Goal: Task Accomplishment & Management: Manage account settings

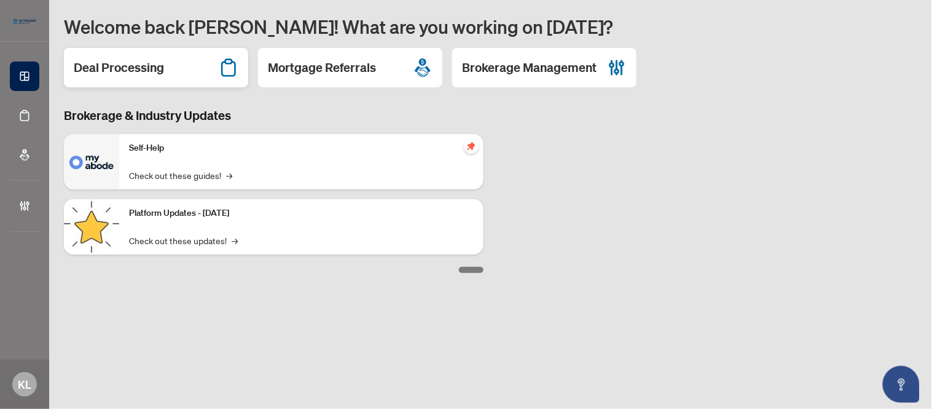
click at [112, 66] on h2 "Deal Processing" at bounding box center [119, 67] width 90 height 17
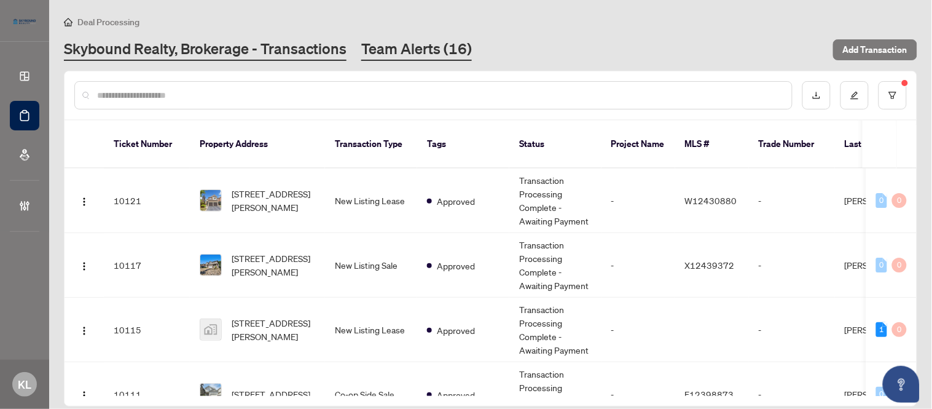
click at [388, 58] on link "Team Alerts (16)" at bounding box center [416, 50] width 111 height 22
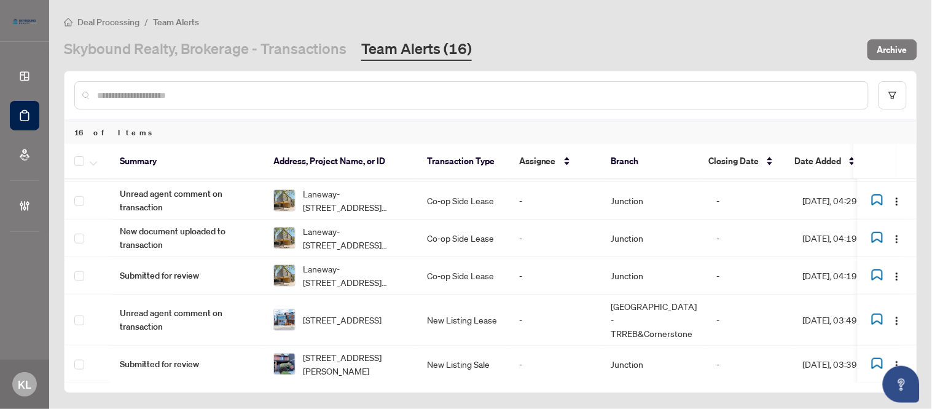
scroll to position [400, 0]
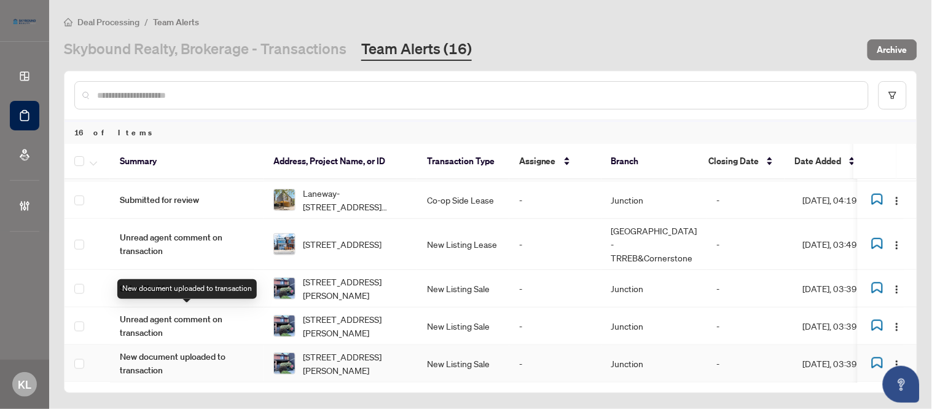
click at [189, 350] on span "New document uploaded to transaction" at bounding box center [187, 363] width 134 height 27
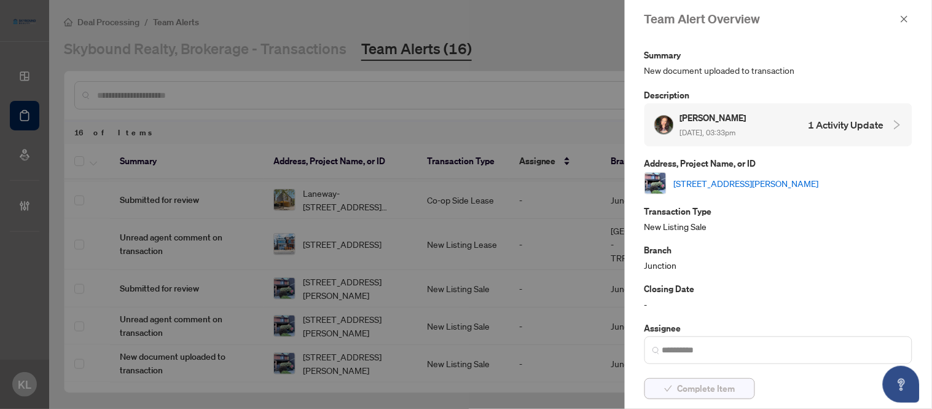
click at [682, 391] on span "Complete Item" at bounding box center [707, 388] width 58 height 20
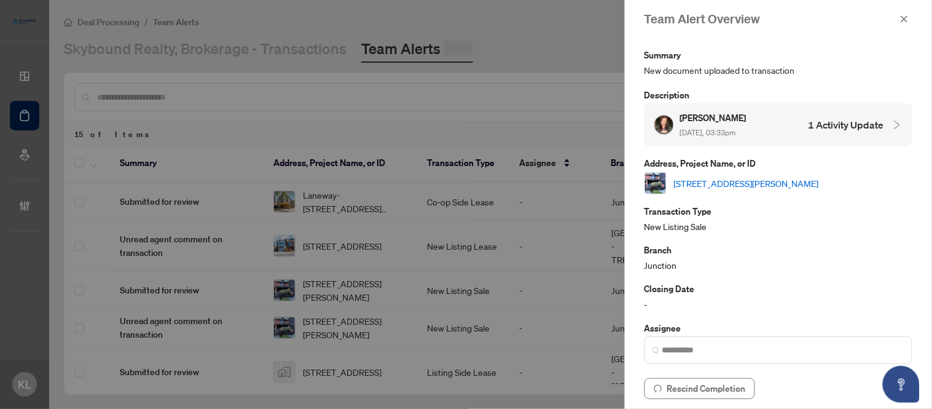
scroll to position [362, 0]
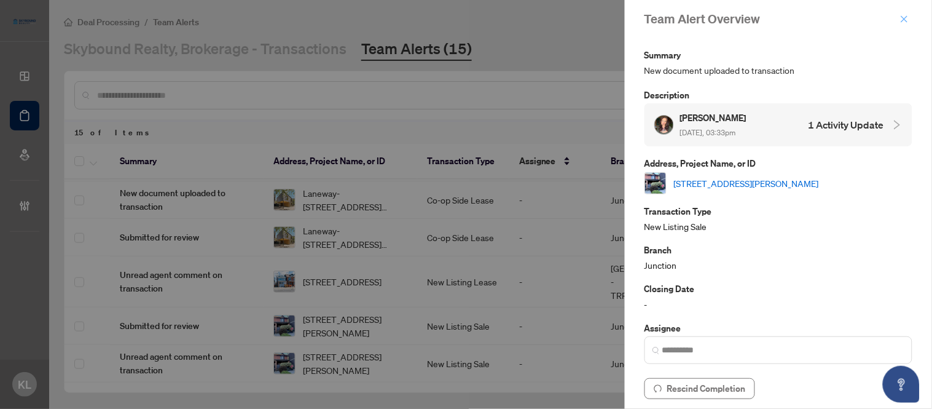
click at [910, 16] on button "button" at bounding box center [904, 19] width 16 height 15
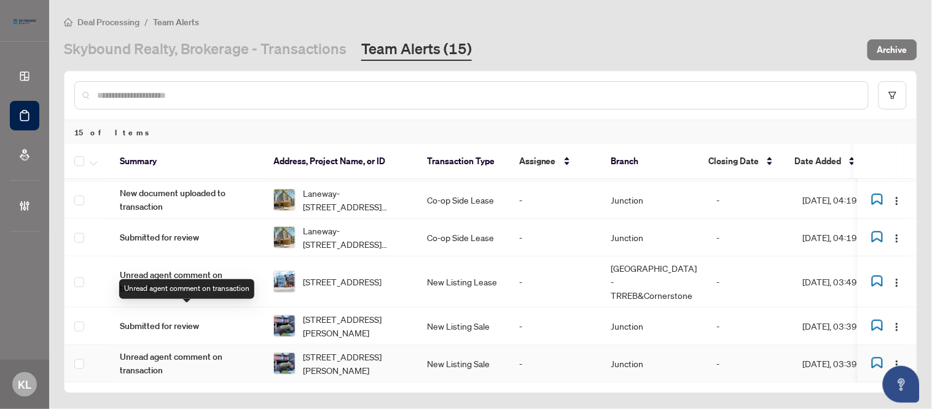
click at [167, 350] on span "Unread agent comment on transaction" at bounding box center [187, 363] width 134 height 27
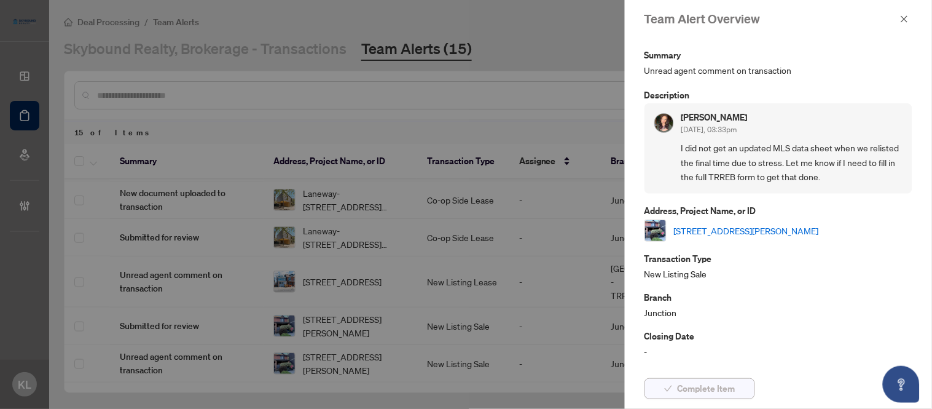
click at [711, 388] on span "Complete Item" at bounding box center [707, 388] width 58 height 20
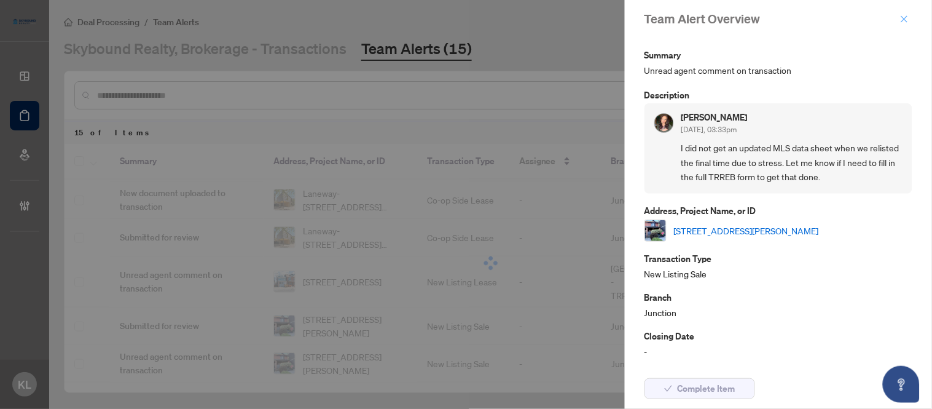
scroll to position [324, 0]
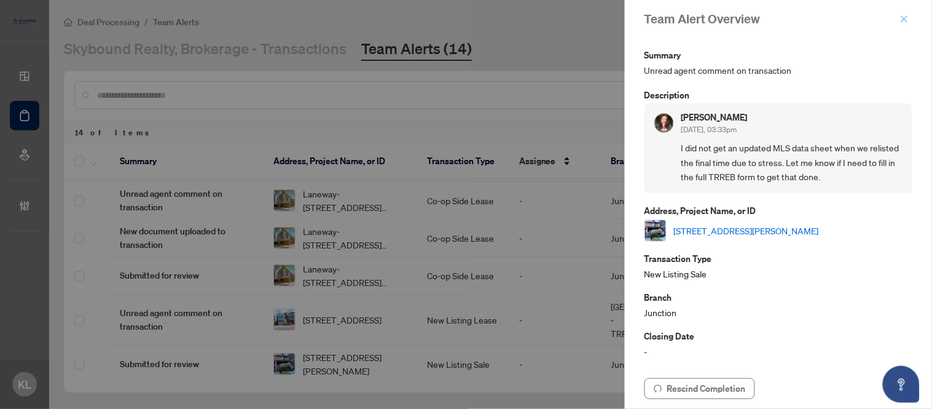
click at [904, 25] on span "button" at bounding box center [904, 19] width 9 height 20
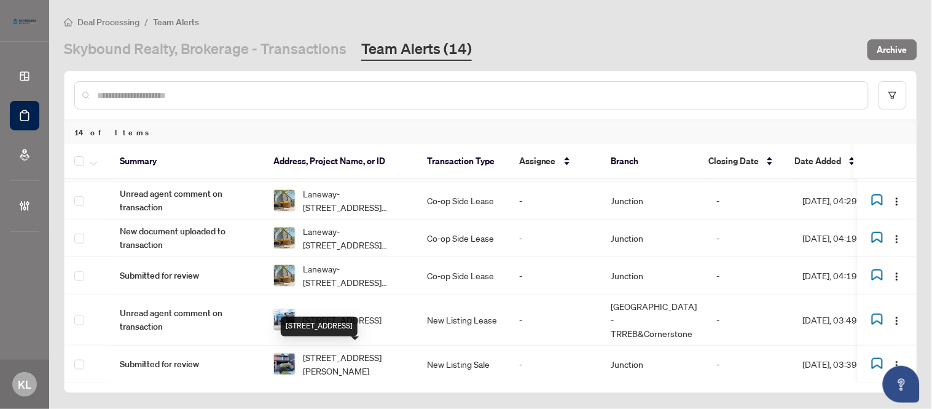
click at [343, 401] on span "157 Christie St unit 1, Toronto, ON, Canada" at bounding box center [342, 408] width 79 height 14
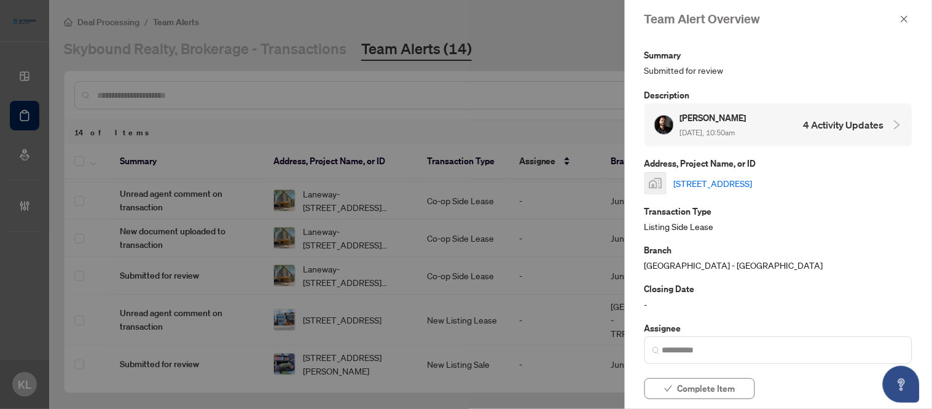
click at [753, 185] on link "157 Christie St unit 1, Toronto, ON, Canada" at bounding box center [713, 183] width 79 height 14
click at [697, 389] on span "Complete Item" at bounding box center [707, 388] width 58 height 20
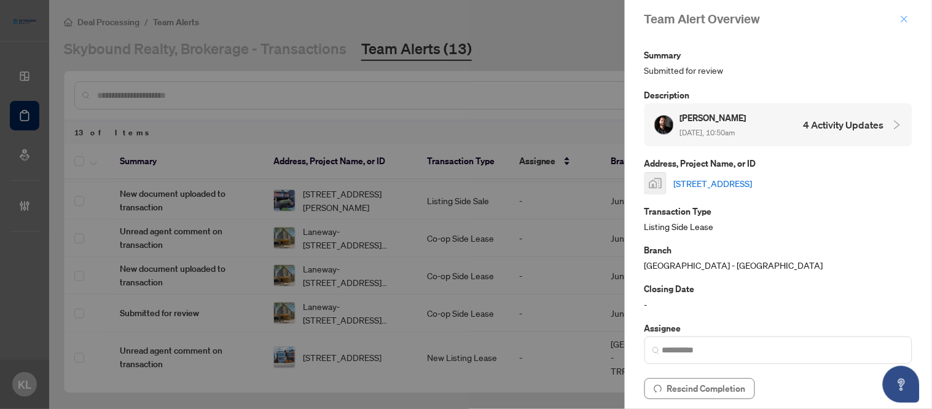
click at [904, 15] on icon "close" at bounding box center [904, 19] width 9 height 9
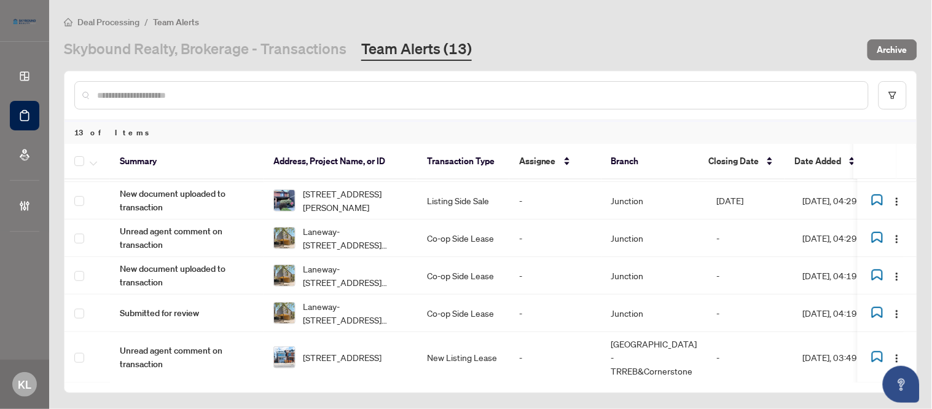
click at [179, 383] on td "Submitted for review" at bounding box center [187, 401] width 154 height 37
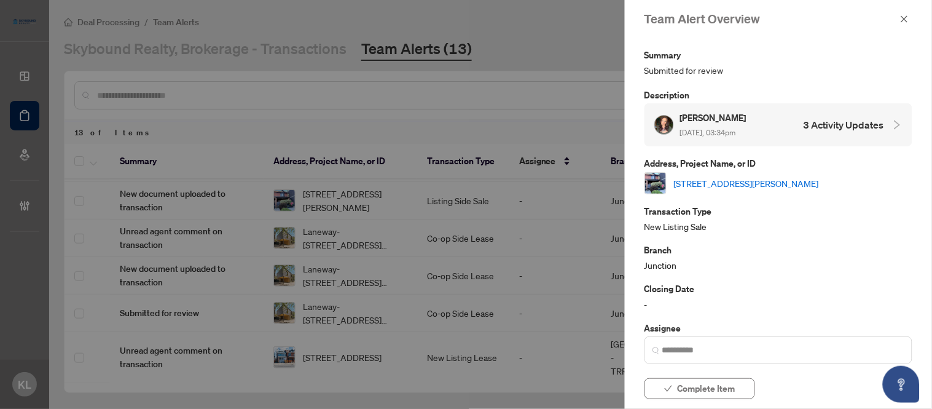
click at [781, 185] on link "2043 Davenport Rd, Toronto, Ontario M6N 1C5, Canada" at bounding box center [746, 183] width 145 height 14
click at [903, 15] on icon "close" at bounding box center [904, 19] width 9 height 9
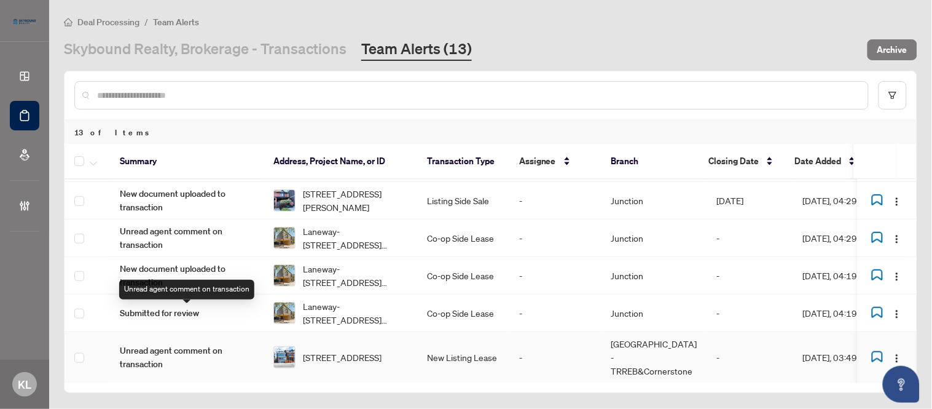
click at [138, 343] on span "Unread agent comment on transaction" at bounding box center [187, 356] width 134 height 27
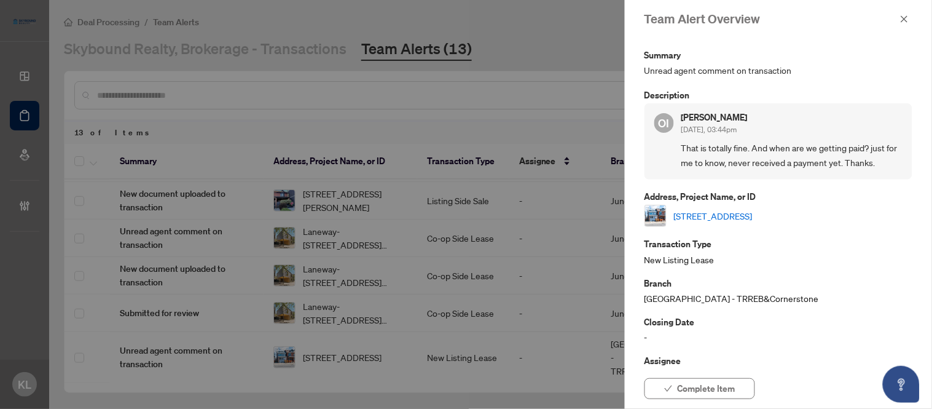
click at [743, 213] on link "Unit 1-1731 Dufferin St, Toronto, Ontario M6E 3N9, Canada" at bounding box center [713, 216] width 79 height 14
click at [673, 394] on span "button" at bounding box center [668, 388] width 9 height 20
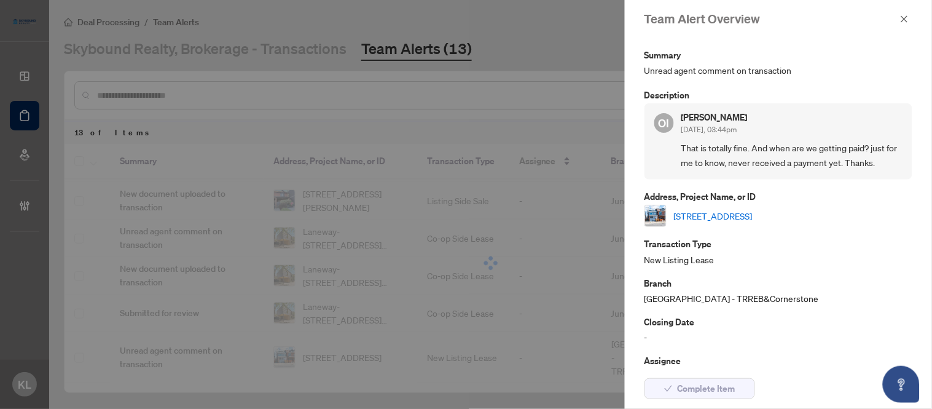
scroll to position [249, 0]
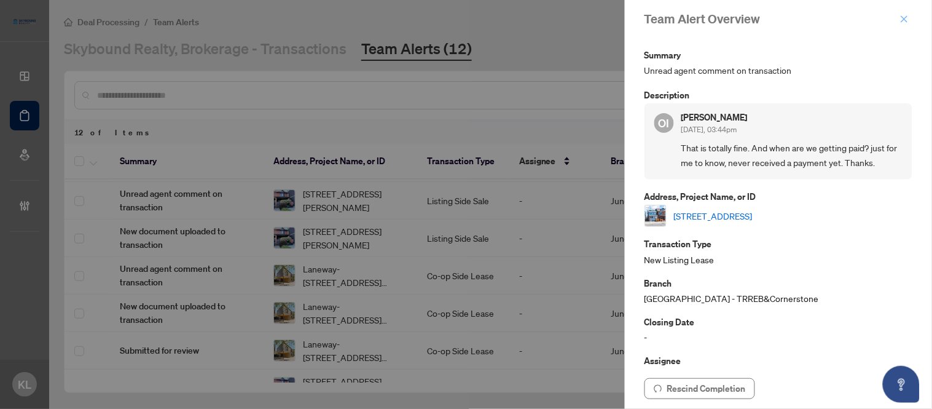
click at [903, 19] on icon "close" at bounding box center [904, 19] width 9 height 9
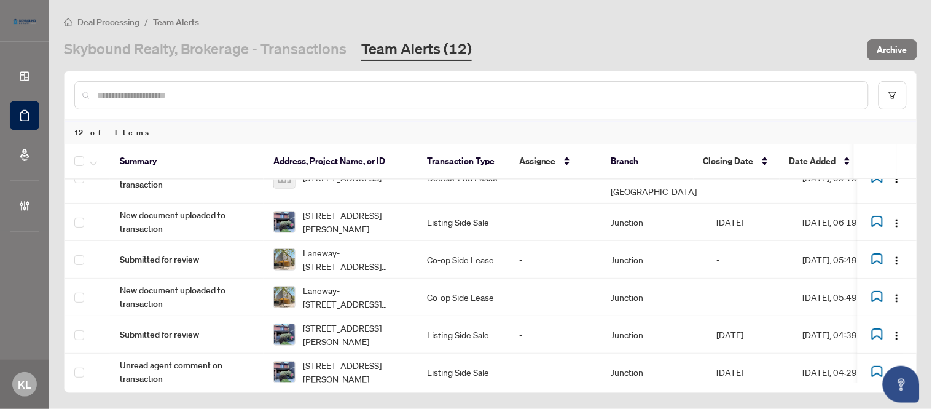
scroll to position [0, 0]
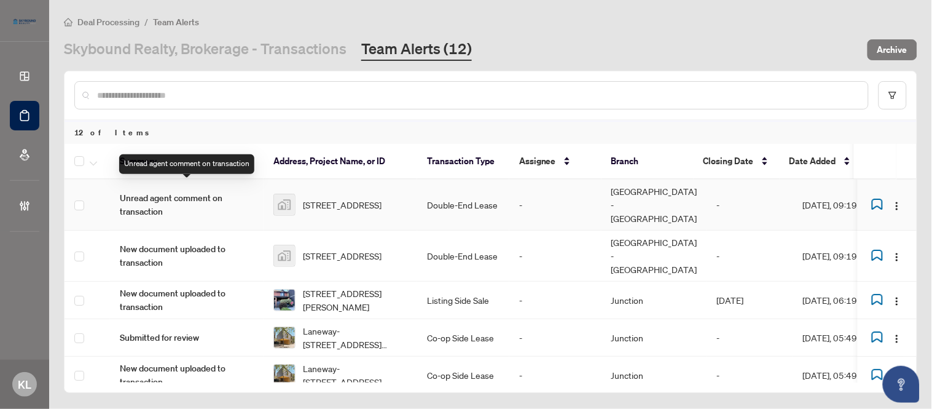
click at [165, 193] on span "Unread agent comment on transaction" at bounding box center [187, 204] width 134 height 27
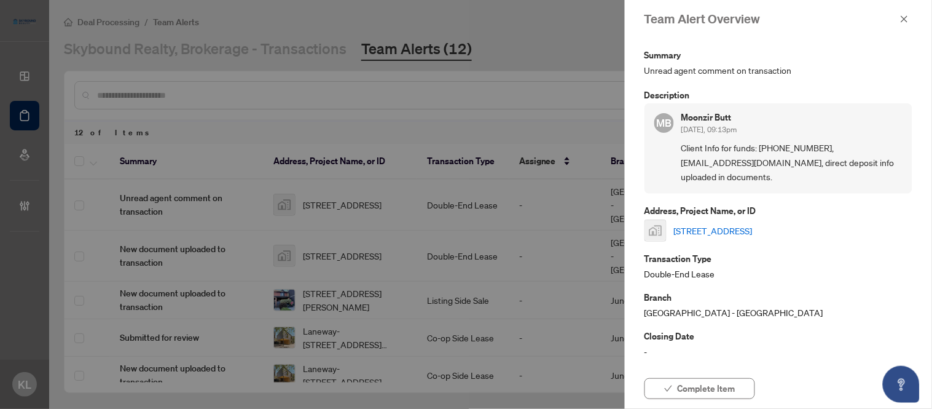
click at [753, 232] on link "[STREET_ADDRESS]" at bounding box center [713, 231] width 79 height 14
click at [902, 20] on icon "close" at bounding box center [904, 18] width 7 height 7
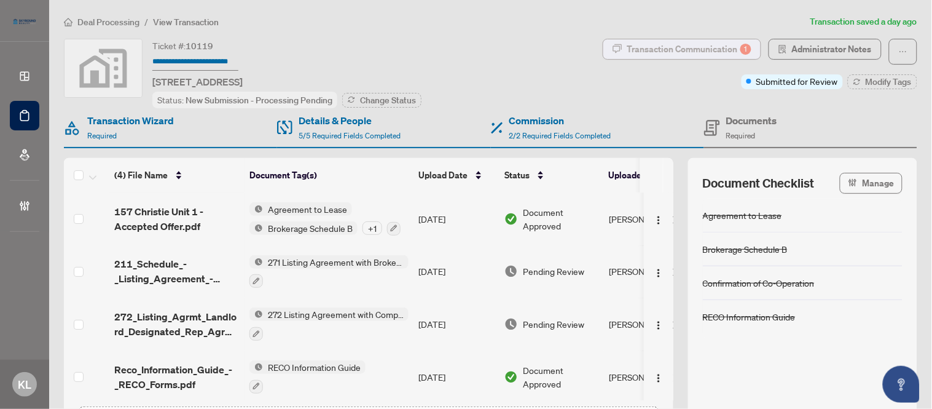
click at [679, 43] on div "Transaction Communication 1" at bounding box center [689, 49] width 124 height 20
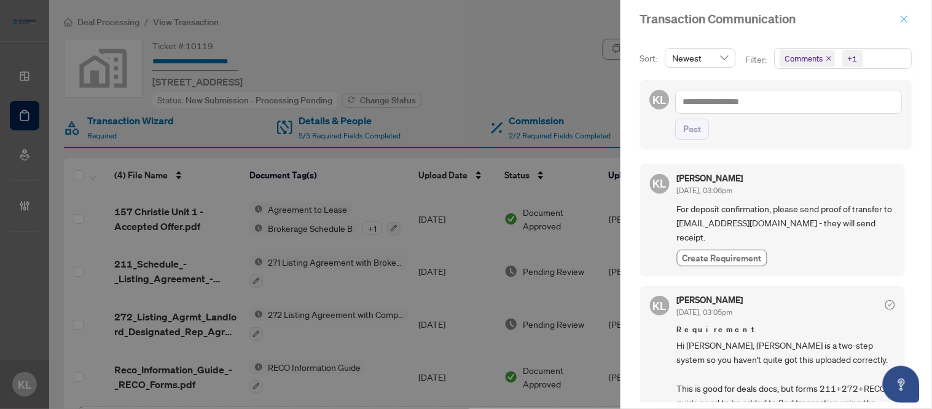
click at [906, 20] on icon "close" at bounding box center [904, 18] width 7 height 7
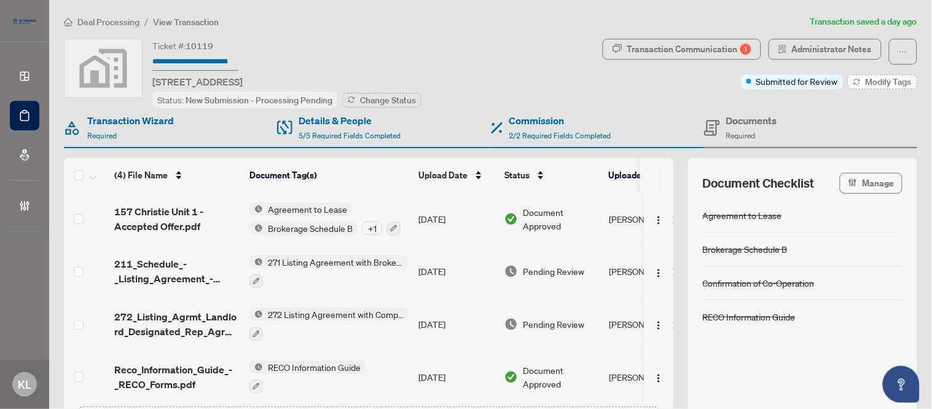
click at [885, 77] on span "Modify Tags" at bounding box center [889, 81] width 46 height 9
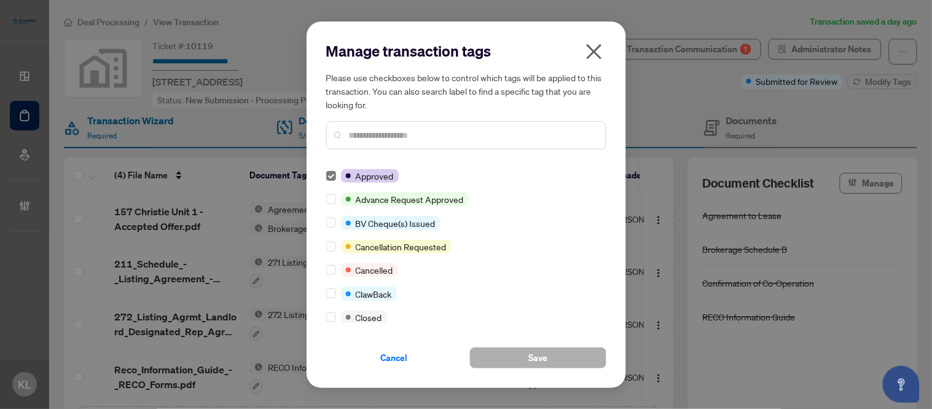
click at [500, 357] on button "Save" at bounding box center [538, 357] width 136 height 21
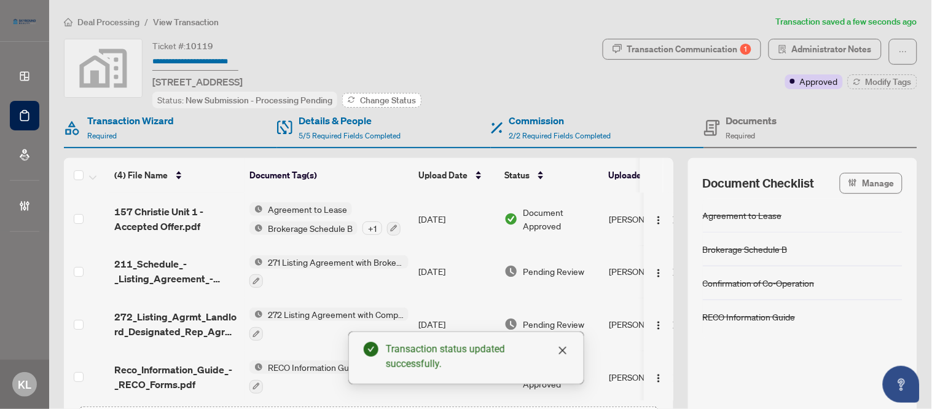
click at [378, 101] on span "Change Status" at bounding box center [388, 100] width 56 height 9
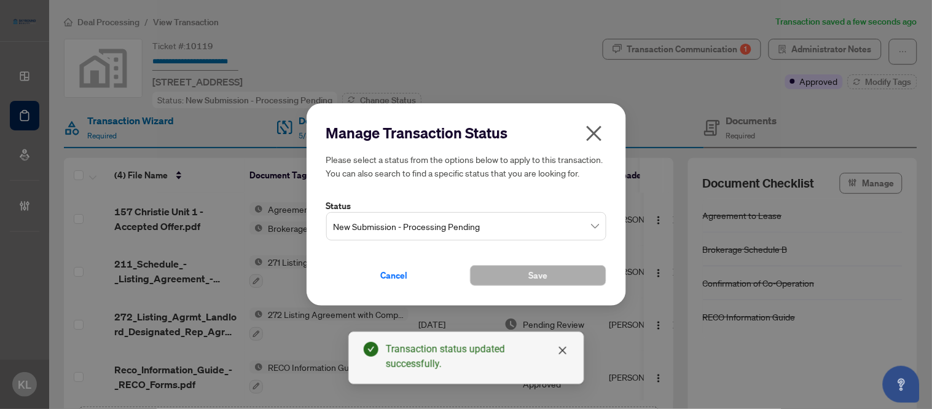
click at [413, 238] on span "New Submission - Processing Pending" at bounding box center [466, 225] width 265 height 23
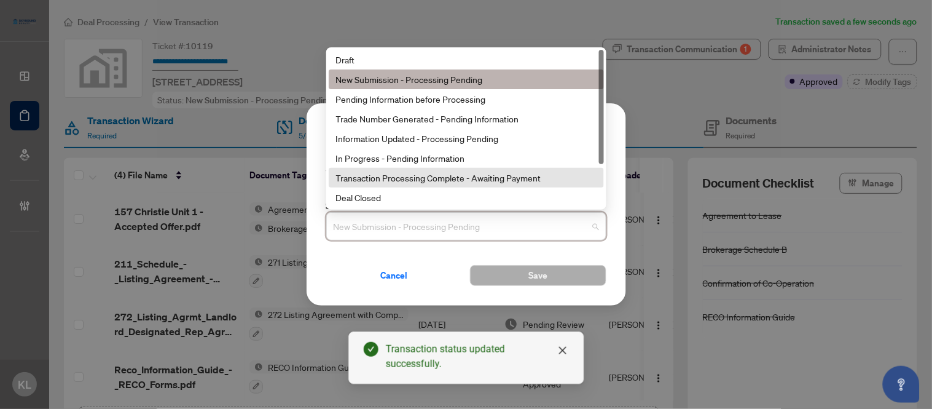
click at [477, 184] on div "Transaction Processing Complete - Awaiting Payment" at bounding box center [466, 178] width 260 height 14
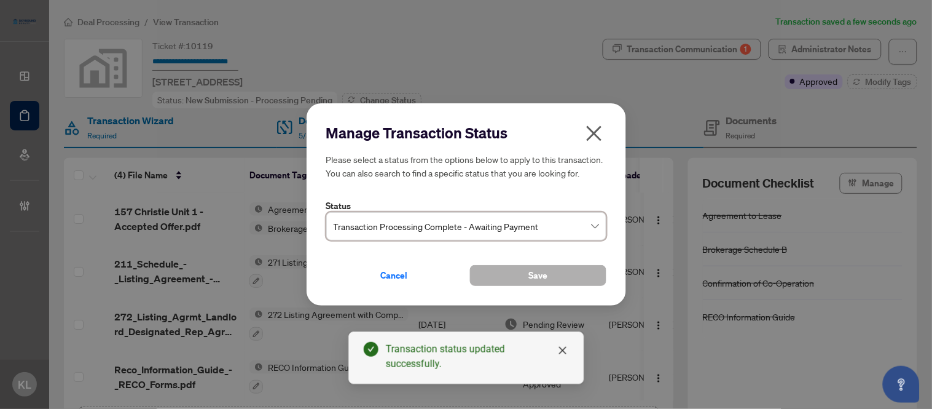
click at [514, 286] on button "Save" at bounding box center [538, 275] width 136 height 21
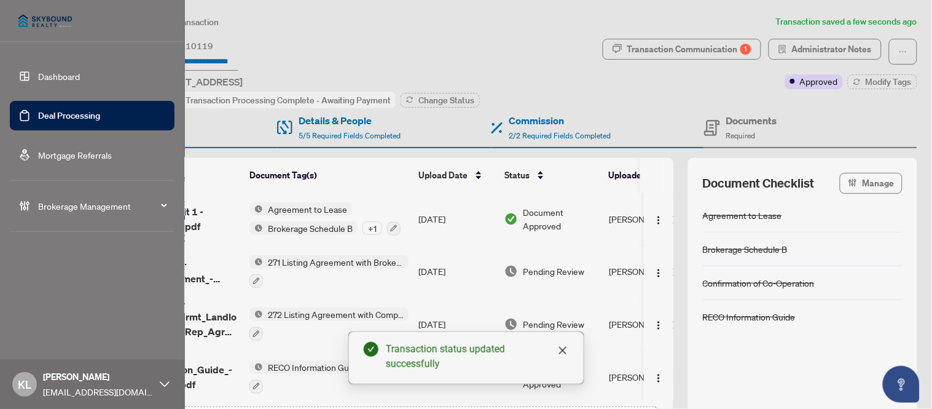
click at [58, 119] on link "Deal Processing" at bounding box center [69, 115] width 62 height 11
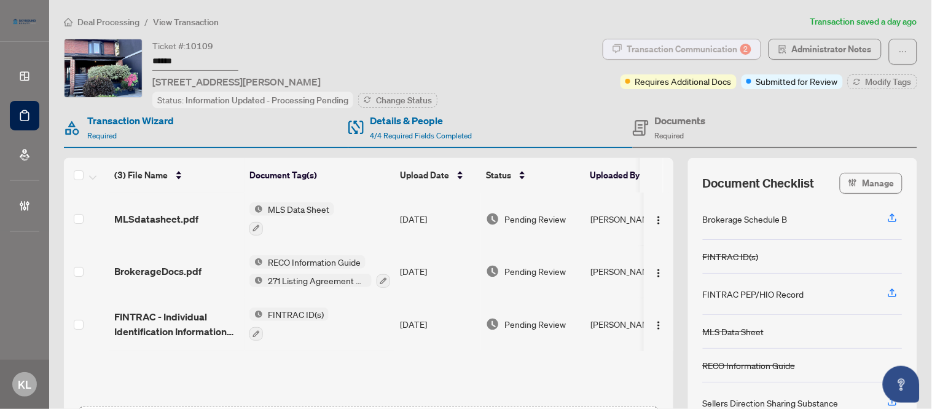
click at [668, 53] on div "Transaction Communication 2" at bounding box center [689, 49] width 124 height 20
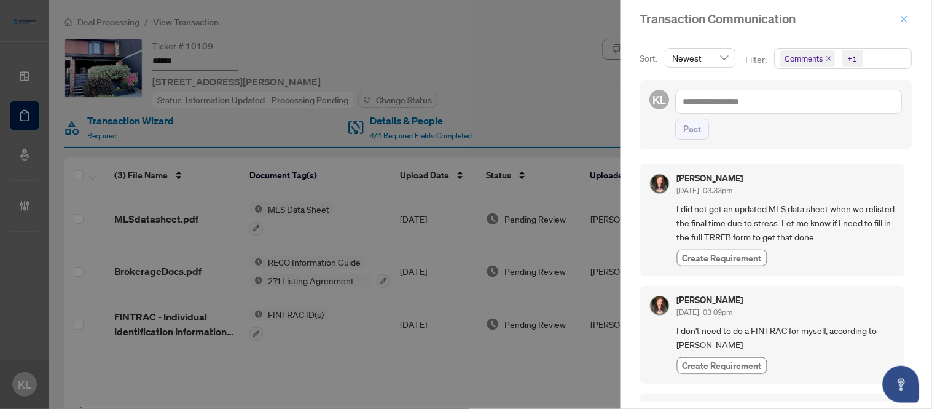
click at [907, 15] on icon "close" at bounding box center [904, 19] width 9 height 9
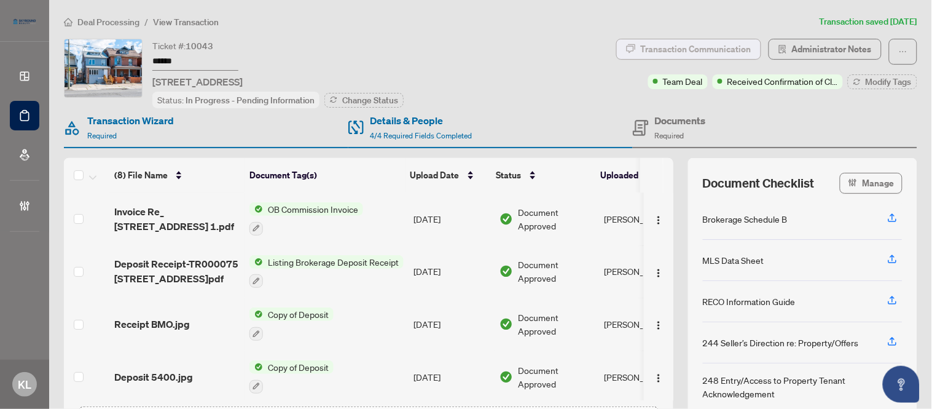
click at [697, 44] on div "Transaction Communication" at bounding box center [696, 49] width 111 height 20
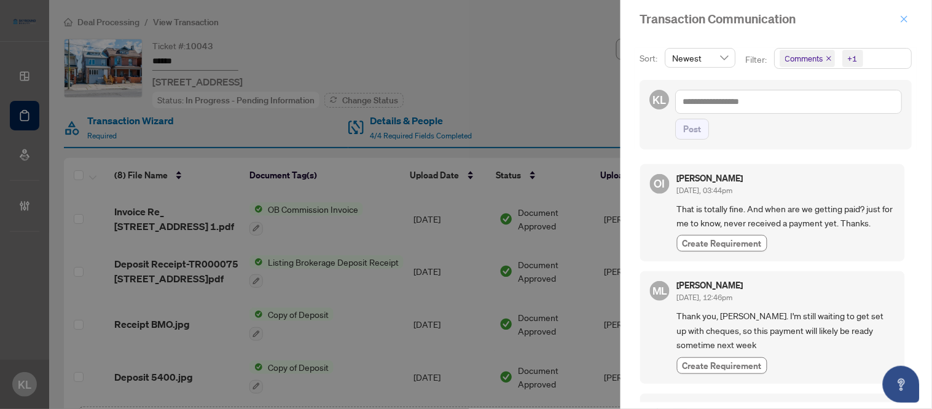
click at [905, 23] on span "button" at bounding box center [904, 19] width 9 height 20
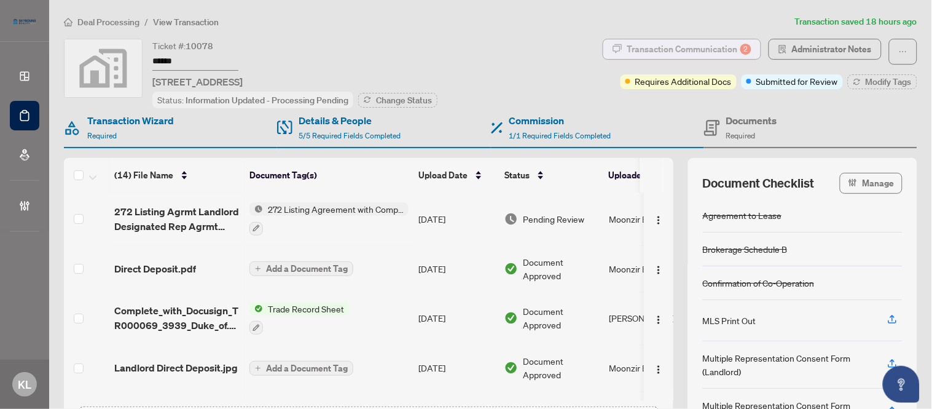
click at [702, 46] on div "Transaction Communication 2" at bounding box center [689, 49] width 124 height 20
